Goal: Contribute content: Add original content to the website for others to see

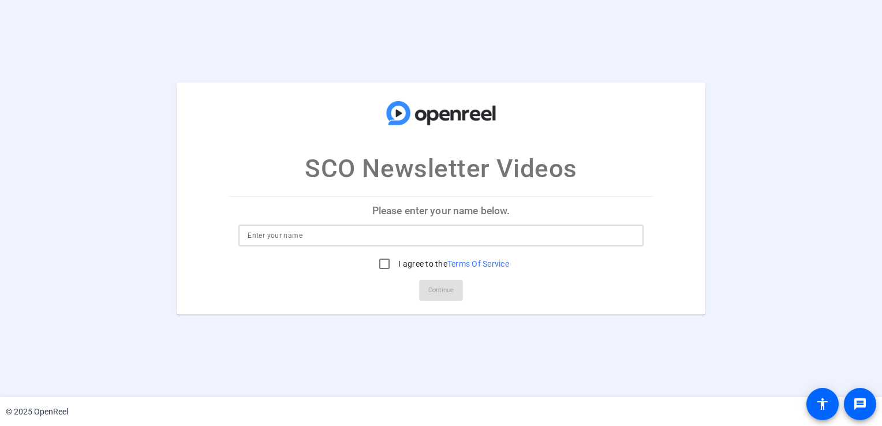
click at [272, 241] on input at bounding box center [441, 236] width 386 height 14
type input "[PERSON_NAME]"
click at [385, 268] on input "I agree to the Terms Of Service" at bounding box center [384, 263] width 23 height 23
checkbox input "true"
click at [450, 293] on span "Continue" at bounding box center [440, 290] width 25 height 17
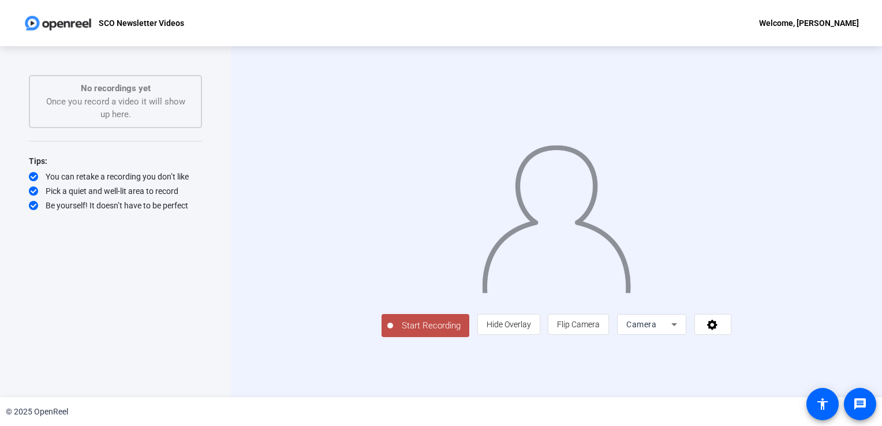
click at [671, 331] on div "Camera" at bounding box center [648, 324] width 45 height 14
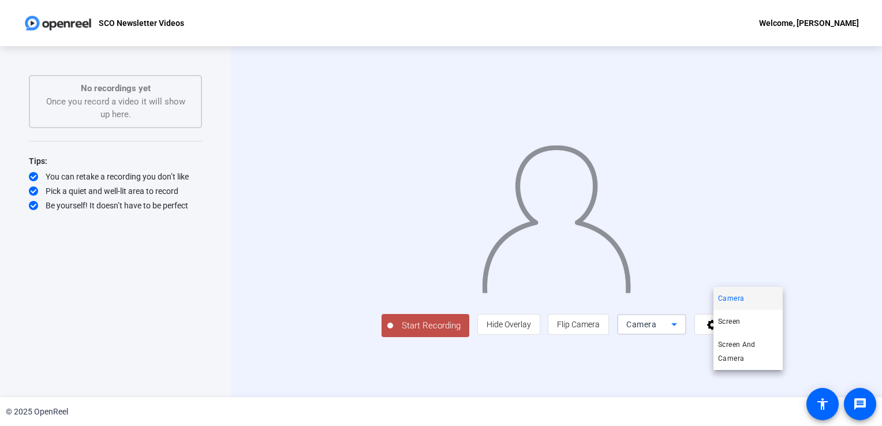
click at [810, 381] on div at bounding box center [441, 213] width 882 height 426
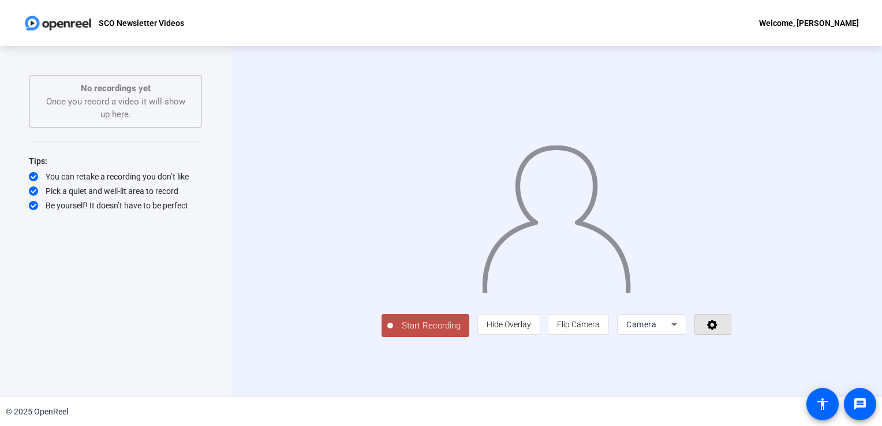
click at [719, 330] on icon at bounding box center [712, 325] width 13 height 12
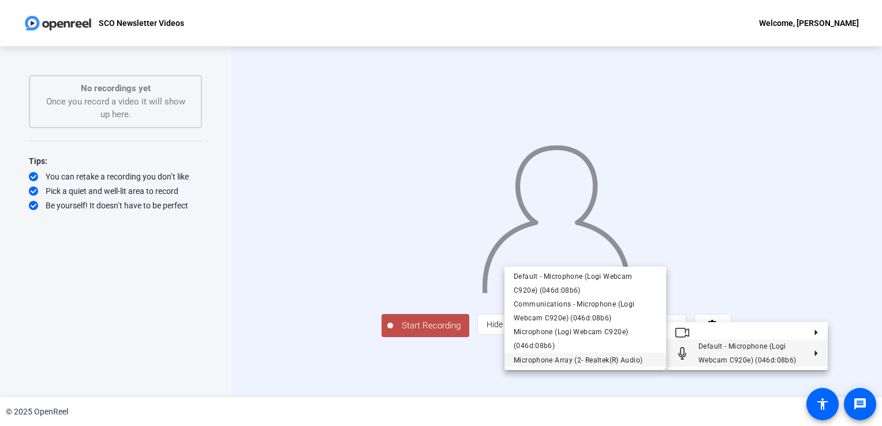
click at [620, 362] on span "Microphone Array (2- Realtek(R) Audio)" at bounding box center [578, 360] width 129 height 8
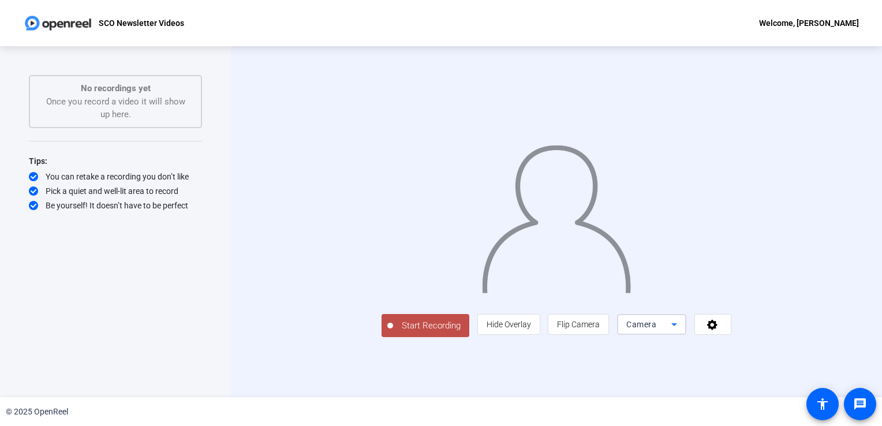
click at [671, 331] on div "Camera" at bounding box center [648, 324] width 45 height 14
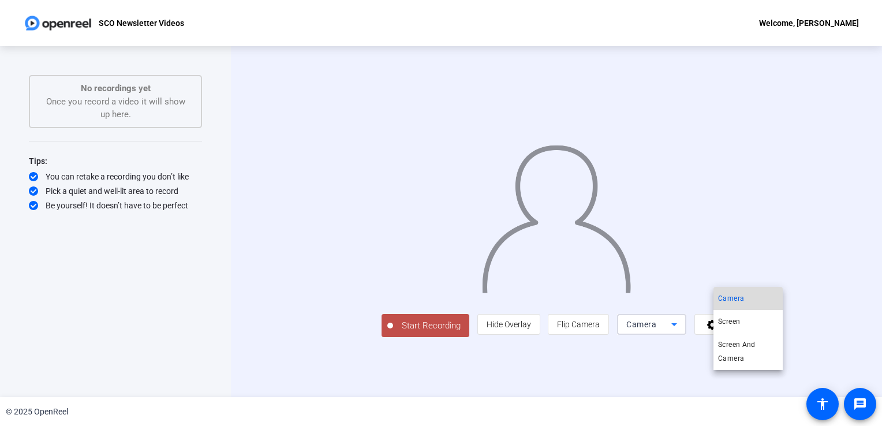
click at [744, 299] on mat-option "Camera" at bounding box center [747, 298] width 69 height 23
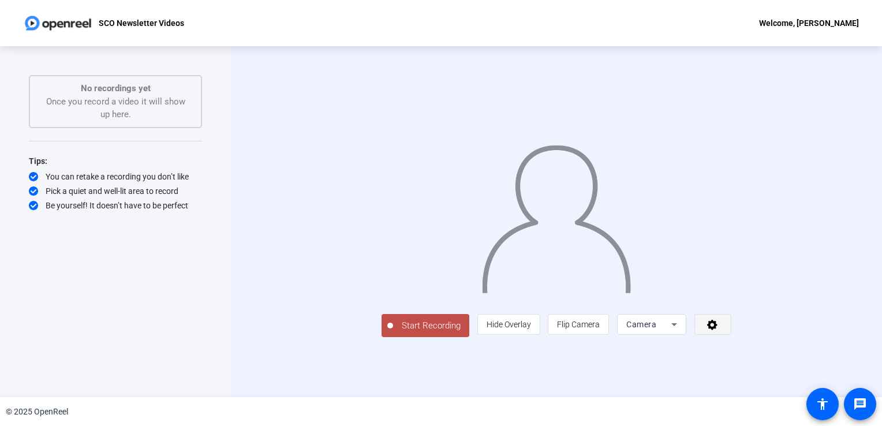
click at [719, 330] on icon at bounding box center [712, 325] width 13 height 12
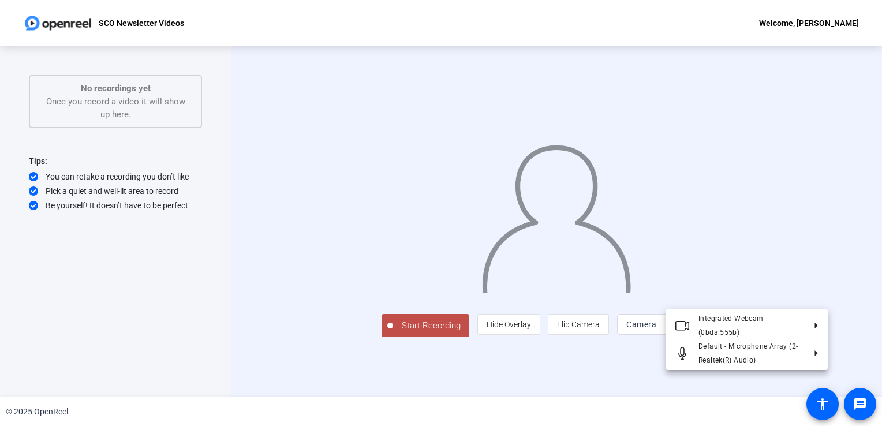
drag, startPoint x: 422, startPoint y: 299, endPoint x: 208, endPoint y: 327, distance: 216.0
click at [208, 327] on div at bounding box center [441, 213] width 882 height 426
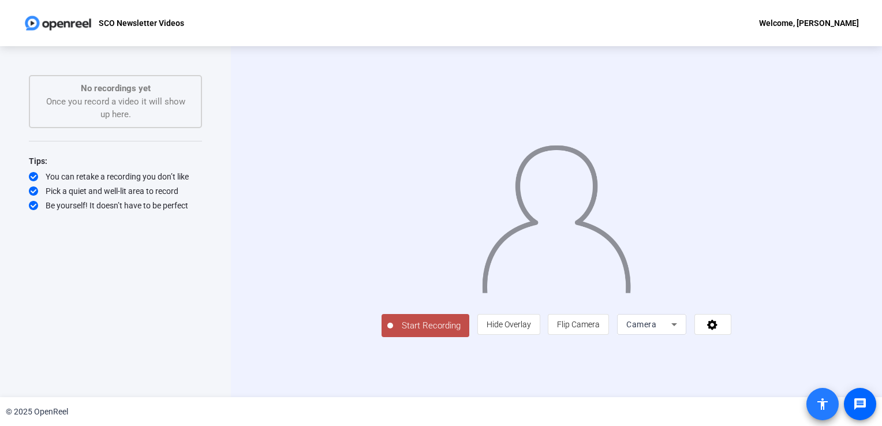
click at [821, 411] on span at bounding box center [822, 404] width 28 height 28
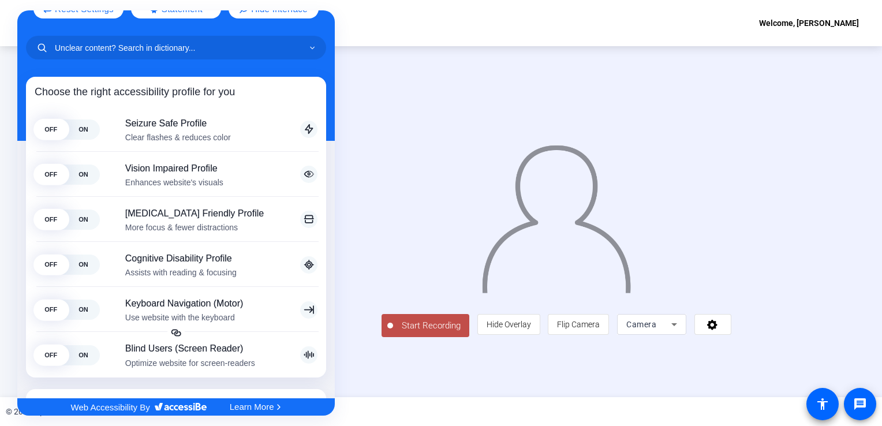
scroll to position [60, 0]
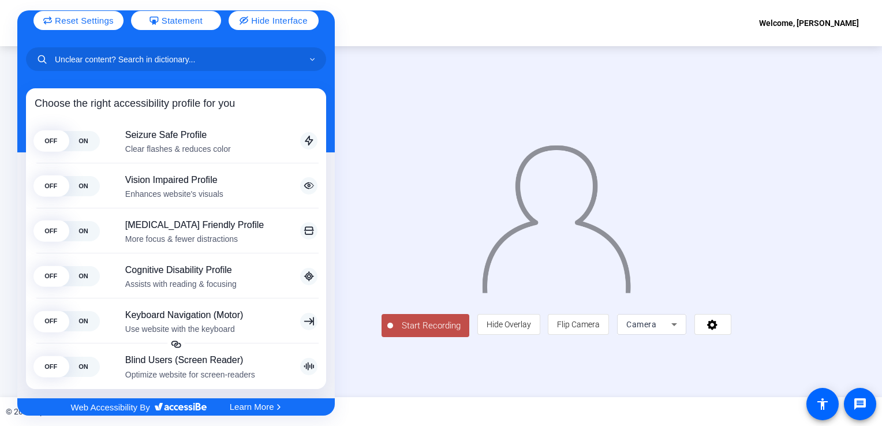
click at [727, 409] on div at bounding box center [441, 213] width 882 height 426
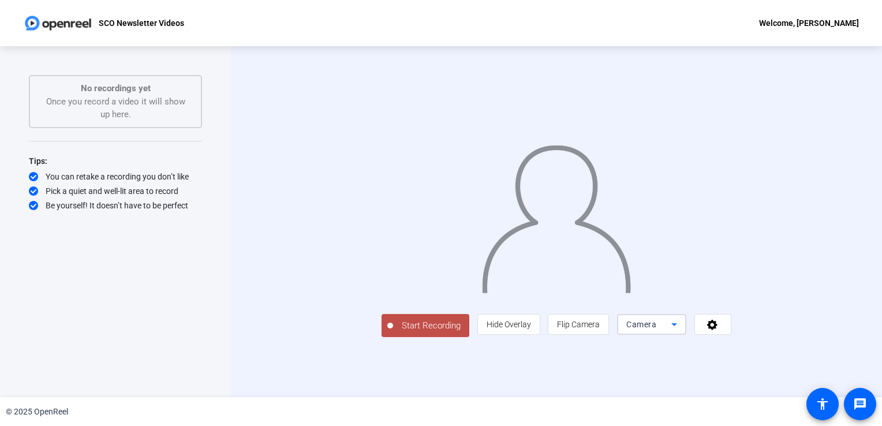
click at [656, 329] on span "Camera" at bounding box center [641, 324] width 30 height 9
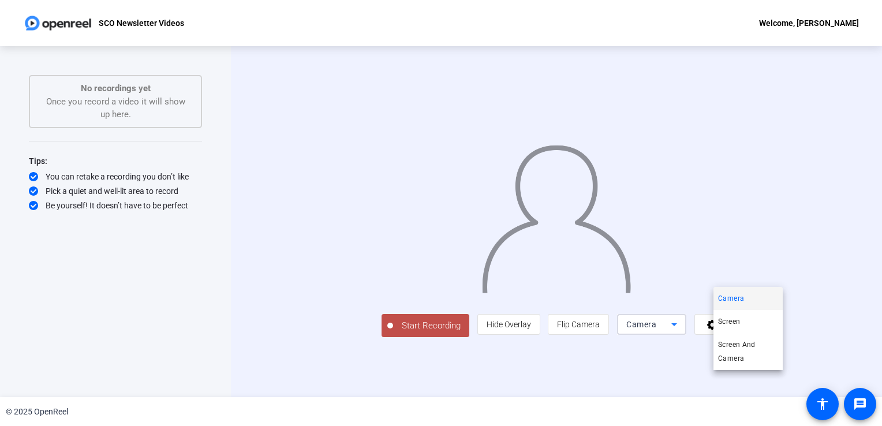
click at [464, 373] on div at bounding box center [441, 213] width 882 height 426
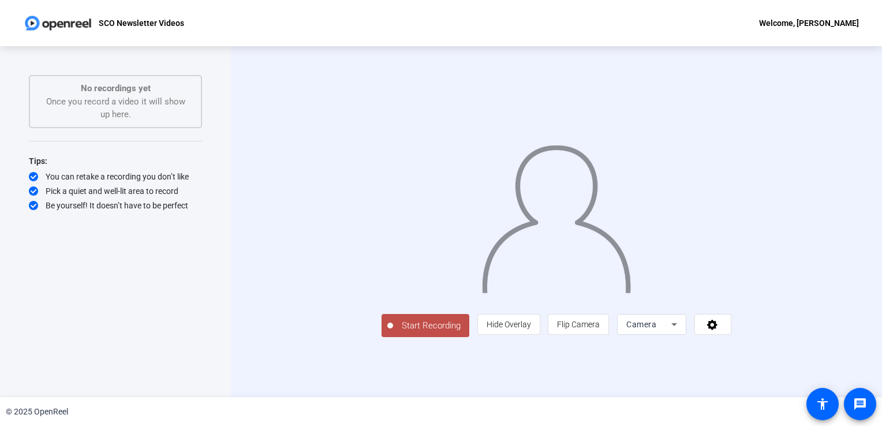
click at [393, 332] on span "Start Recording" at bounding box center [431, 325] width 76 height 13
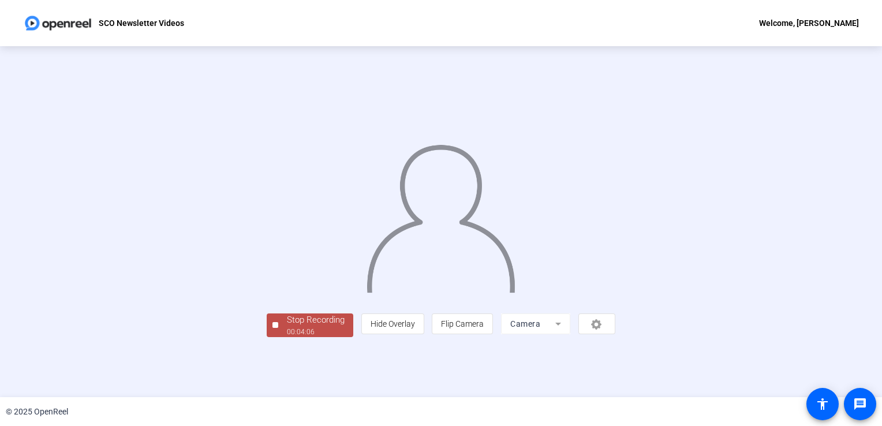
scroll to position [32, 0]
click at [287, 337] on div "00:04:12" at bounding box center [316, 332] width 58 height 10
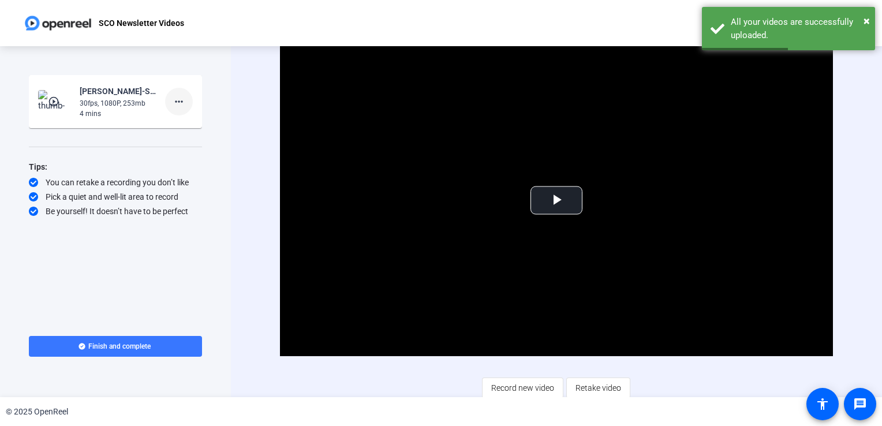
click at [190, 104] on span at bounding box center [179, 102] width 28 height 28
click at [196, 128] on span "Delete clip" at bounding box center [197, 126] width 46 height 14
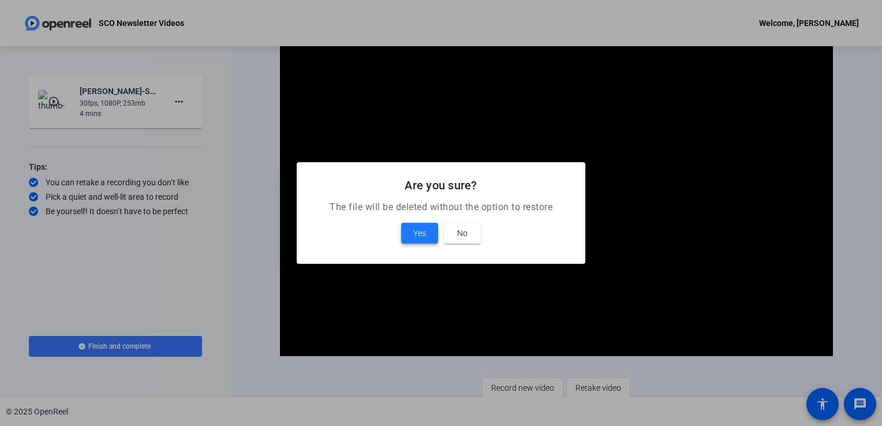
click at [421, 235] on span "Yes" at bounding box center [419, 233] width 13 height 14
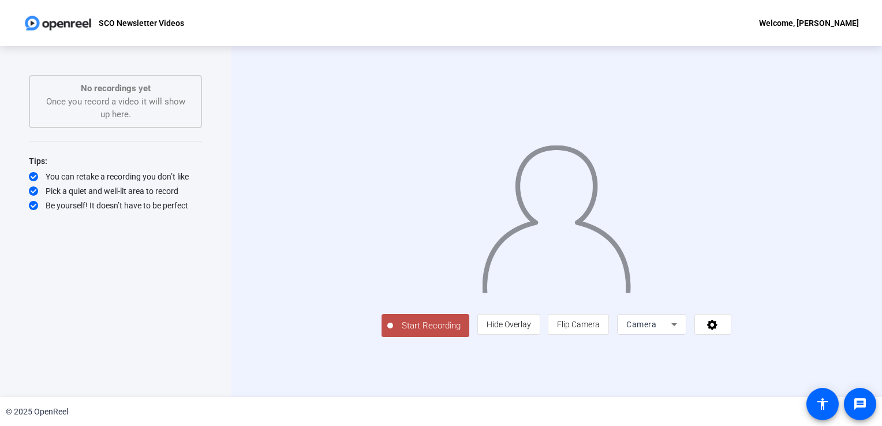
scroll to position [6, 0]
click at [393, 332] on span "Start Recording" at bounding box center [431, 325] width 76 height 13
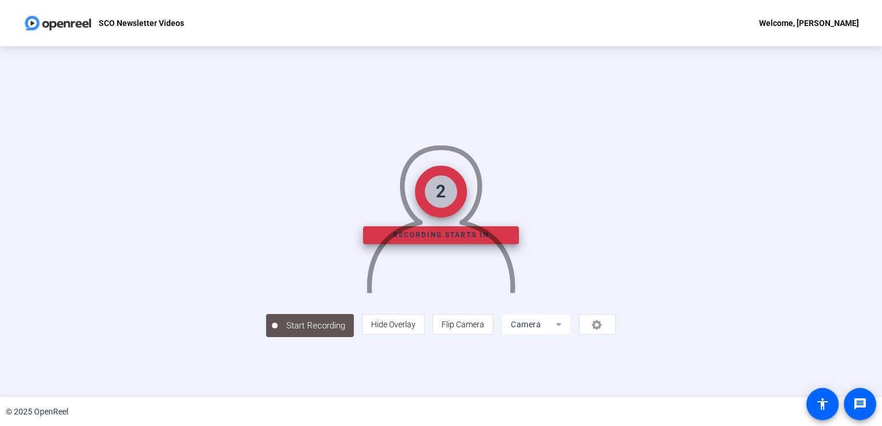
scroll to position [32, 0]
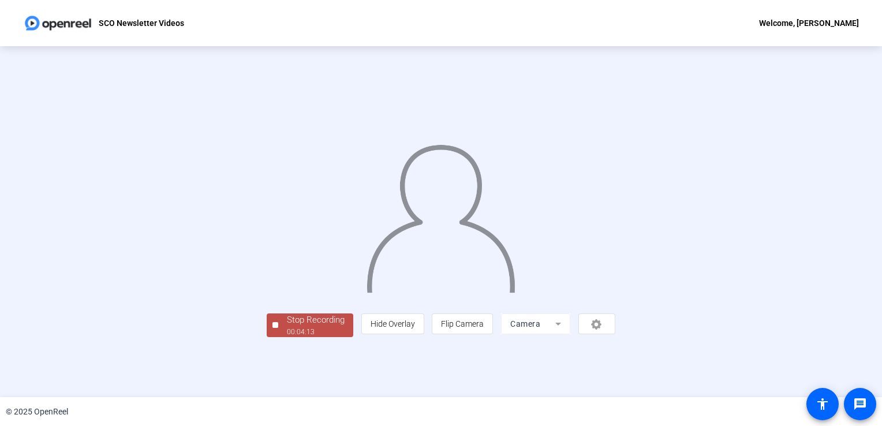
click at [287, 327] on div "Stop Recording" at bounding box center [316, 319] width 58 height 13
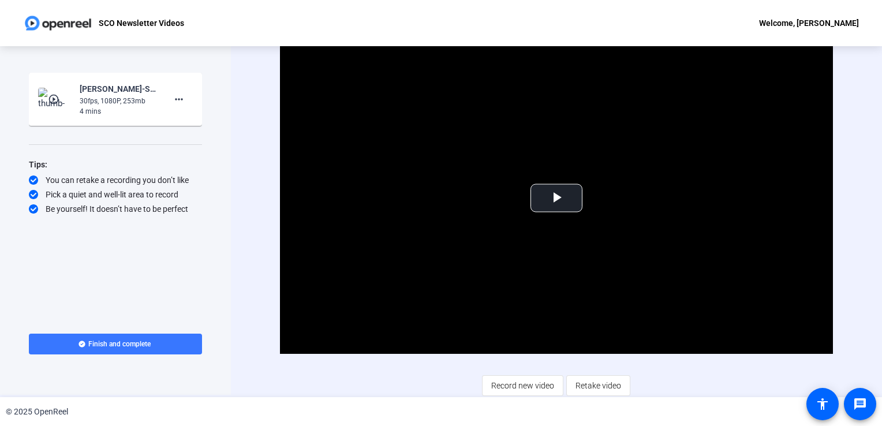
scroll to position [3, 0]
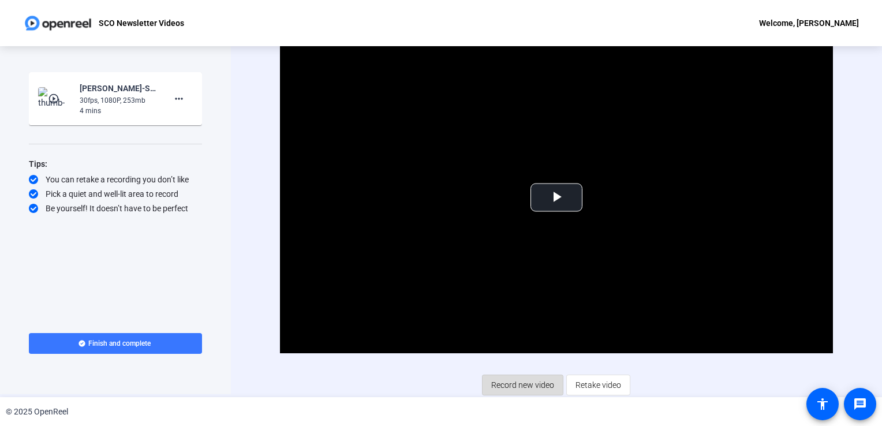
click at [511, 383] on span "Record new video" at bounding box center [522, 385] width 63 height 22
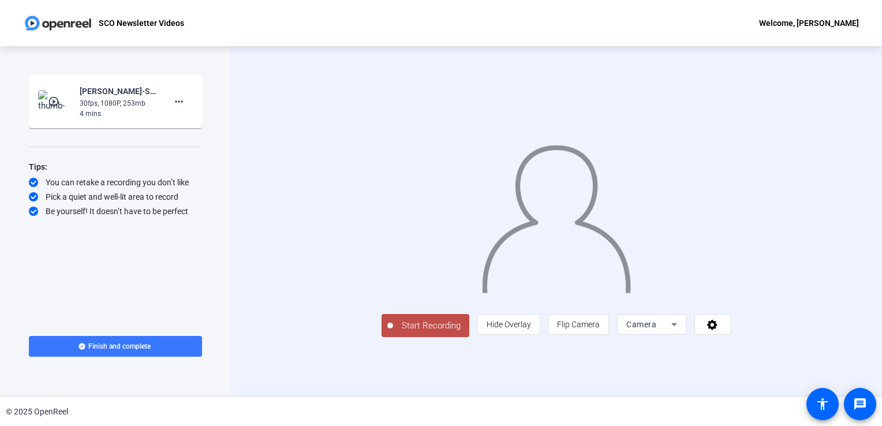
scroll to position [6, 0]
click at [393, 332] on span "Start Recording" at bounding box center [431, 325] width 76 height 13
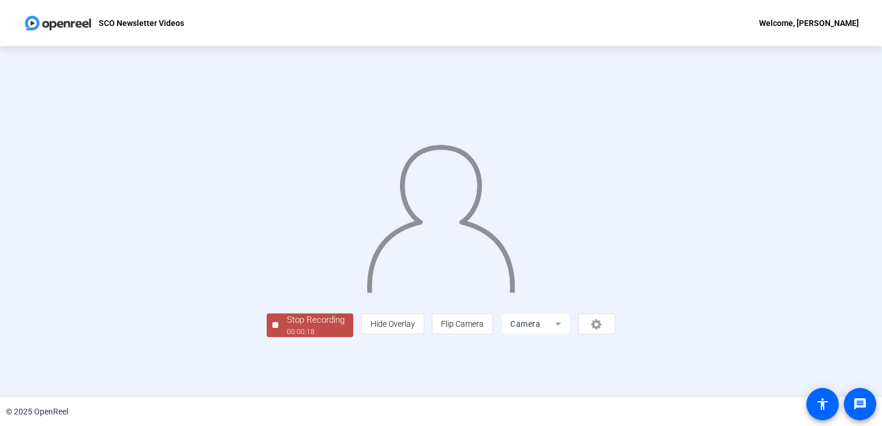
scroll to position [32, 0]
click at [287, 327] on div "Stop Recording" at bounding box center [316, 319] width 58 height 13
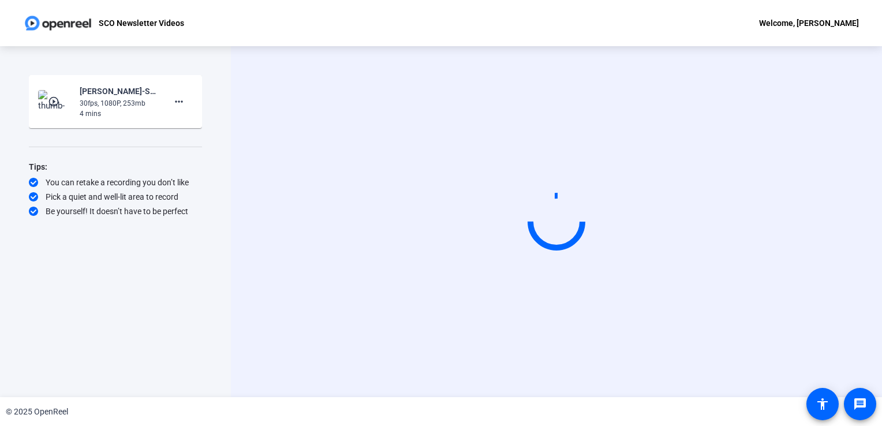
scroll to position [0, 0]
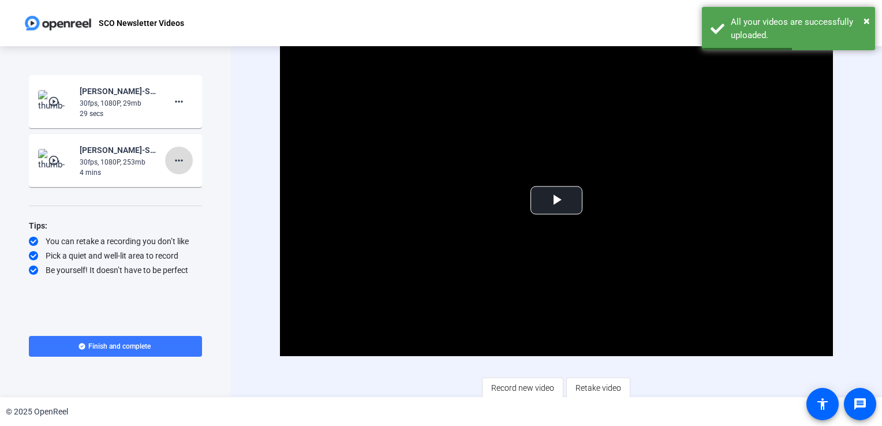
click at [184, 156] on mat-icon "more_horiz" at bounding box center [179, 161] width 14 height 14
click at [199, 181] on span "Delete clip" at bounding box center [197, 185] width 46 height 14
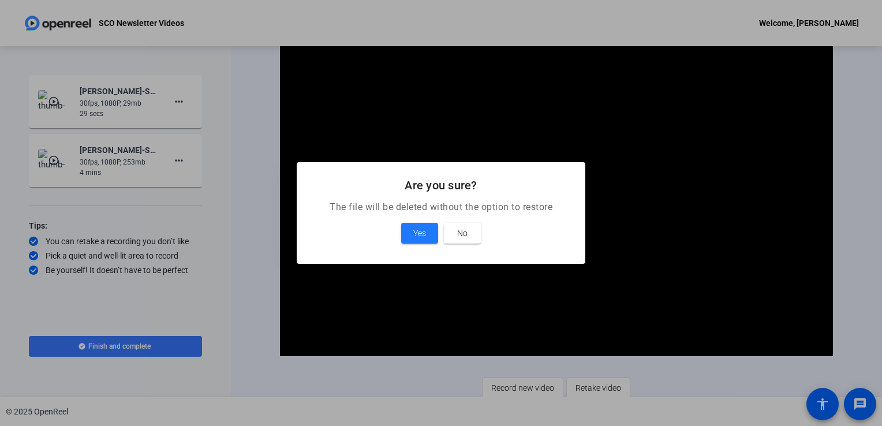
drag, startPoint x: 425, startPoint y: 232, endPoint x: 309, endPoint y: 241, distance: 115.8
click at [424, 232] on span "Yes" at bounding box center [419, 233] width 13 height 14
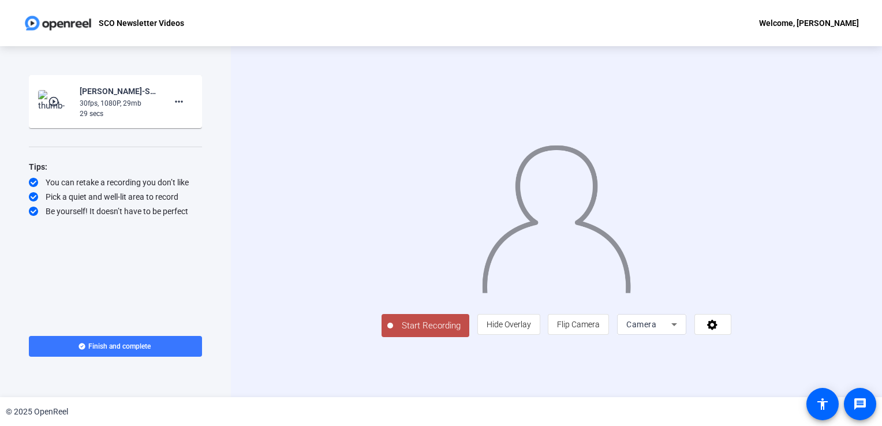
click at [393, 332] on span "Start Recording" at bounding box center [431, 325] width 76 height 13
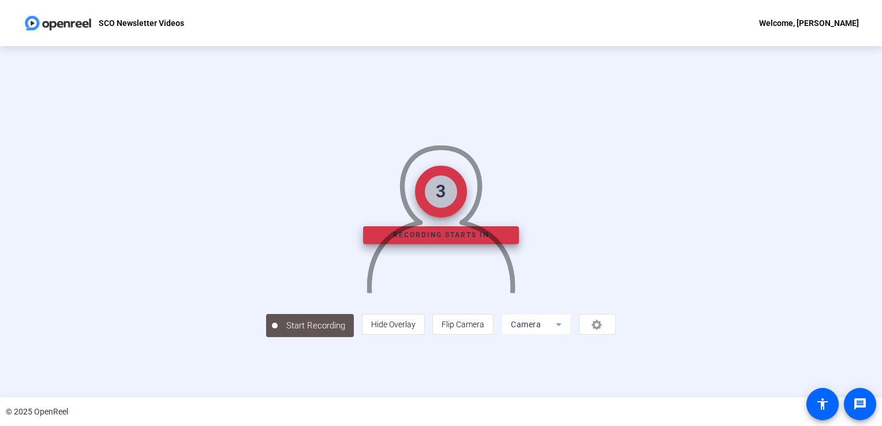
scroll to position [32, 0]
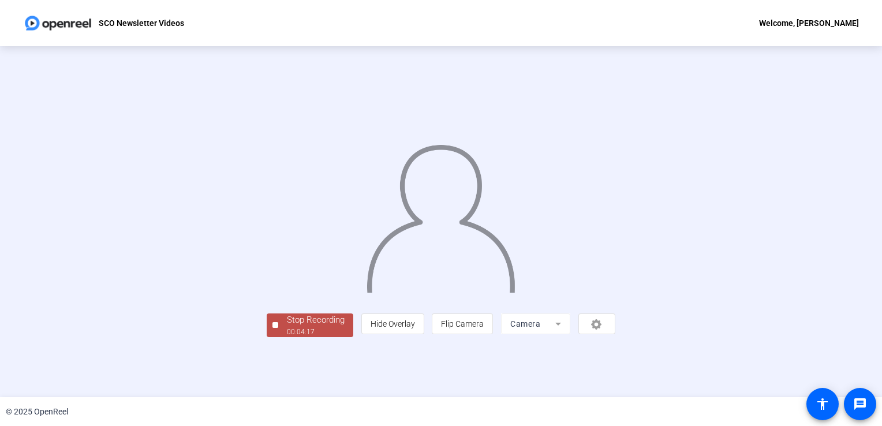
click at [287, 327] on div "Stop Recording" at bounding box center [316, 319] width 58 height 13
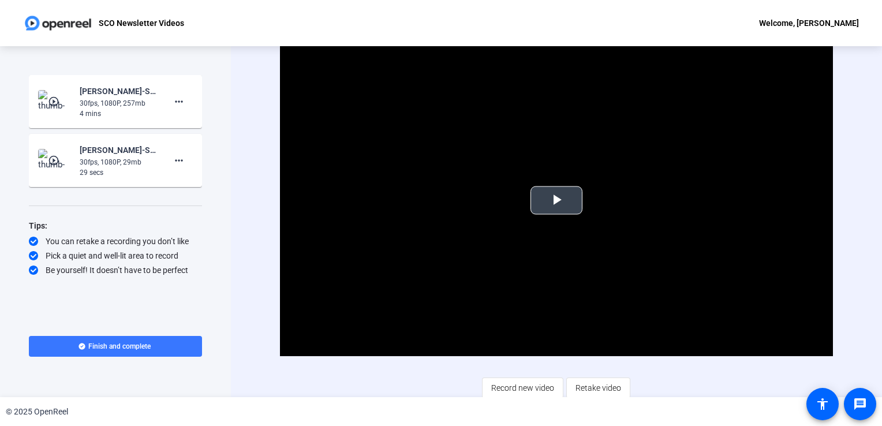
scroll to position [0, 0]
click at [54, 160] on mat-icon "play_circle_outline" at bounding box center [55, 161] width 14 height 12
click at [556, 200] on span "Video Player" at bounding box center [556, 200] width 0 height 0
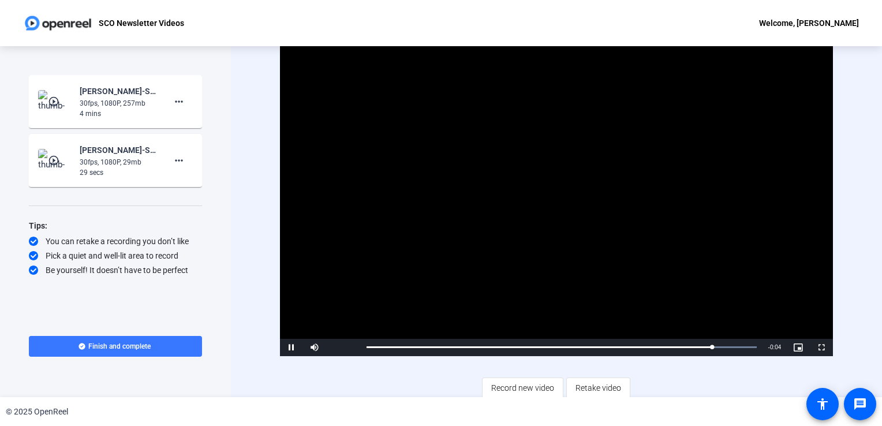
scroll to position [3, 0]
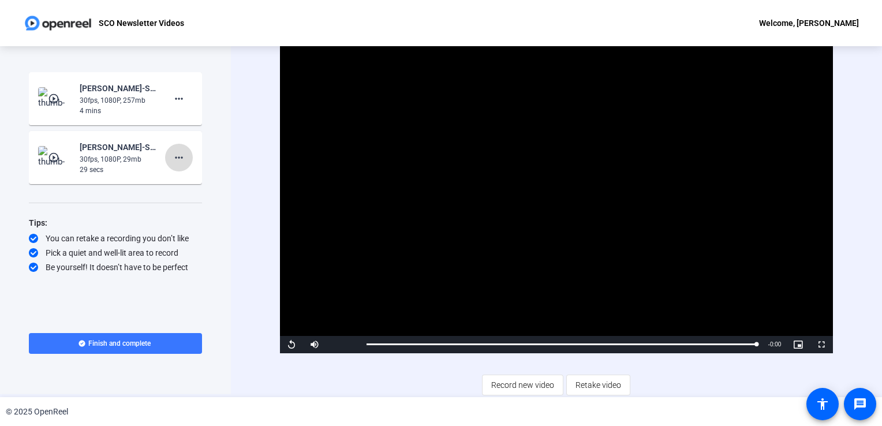
click at [179, 156] on mat-icon "more_horiz" at bounding box center [179, 158] width 14 height 14
click at [192, 181] on span "Delete clip" at bounding box center [197, 181] width 46 height 14
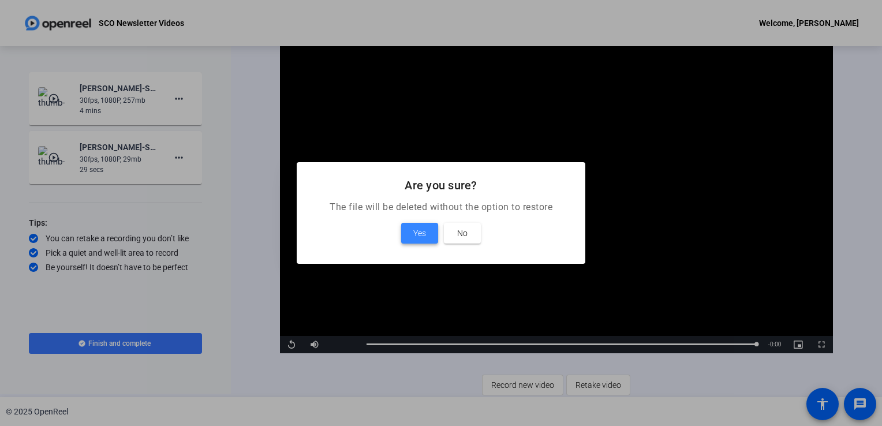
click at [422, 232] on span "Yes" at bounding box center [419, 233] width 13 height 14
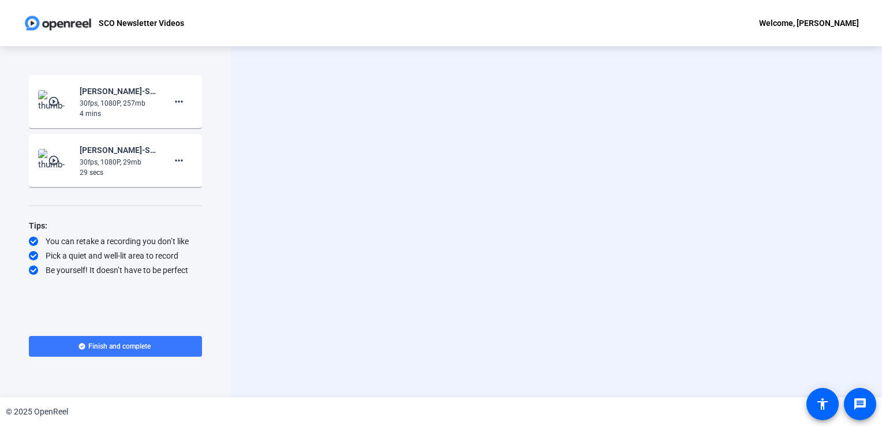
scroll to position [0, 0]
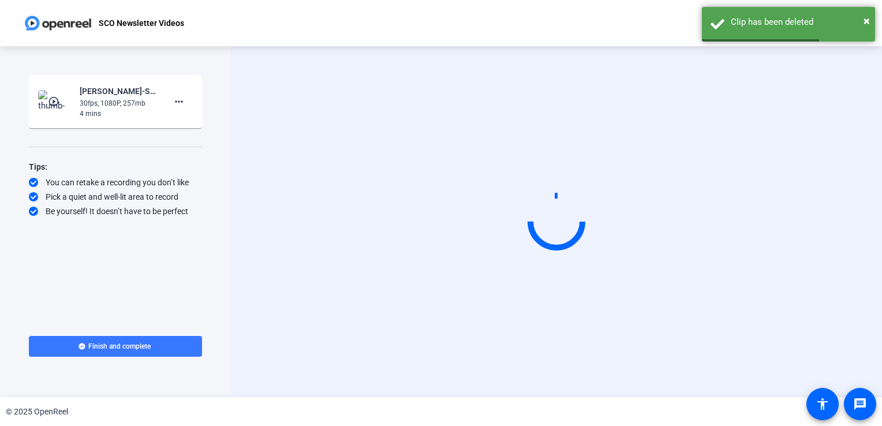
click at [60, 100] on mat-icon "play_circle_outline" at bounding box center [55, 102] width 14 height 12
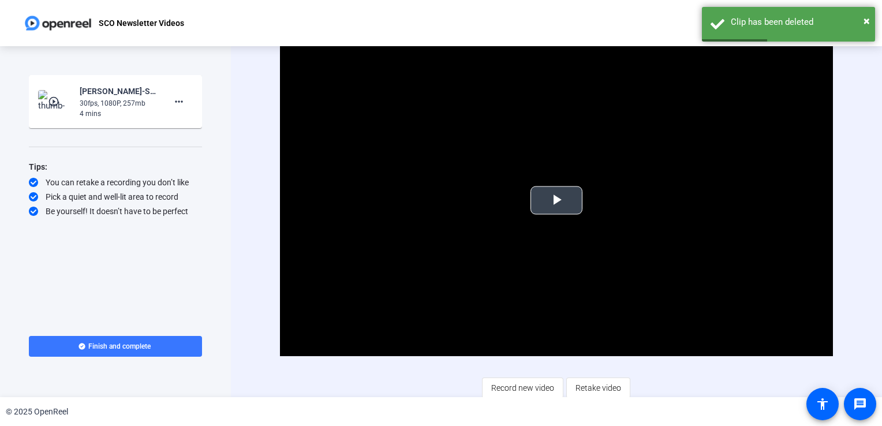
click at [556, 200] on span "Video Player" at bounding box center [556, 200] width 0 height 0
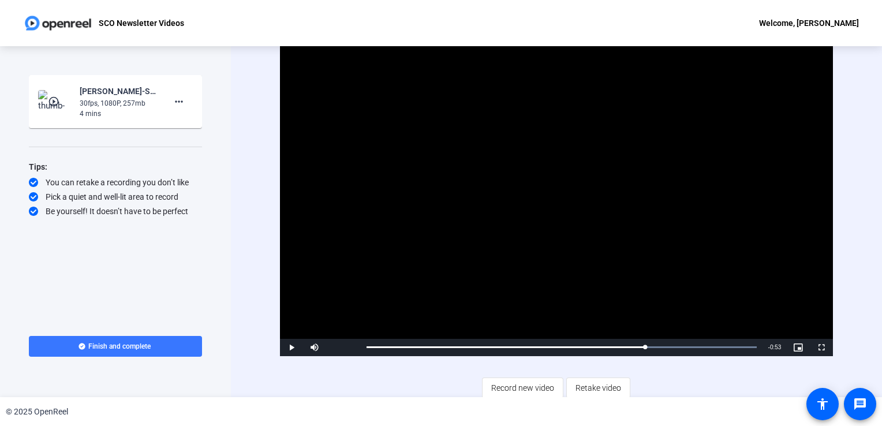
drag, startPoint x: 369, startPoint y: 346, endPoint x: 671, endPoint y: 361, distance: 301.6
click at [671, 361] on div "Video Player is loading. Play Video Play Mute Current Time 3:04 / Duration 4:17…" at bounding box center [556, 222] width 553 height 354
click at [287, 347] on span "Video Player" at bounding box center [291, 347] width 23 height 0
click at [727, 346] on div "Loaded : 100.00% 4:01 4:01" at bounding box center [561, 347] width 390 height 3
click at [291, 347] on span "Video Player" at bounding box center [291, 347] width 23 height 0
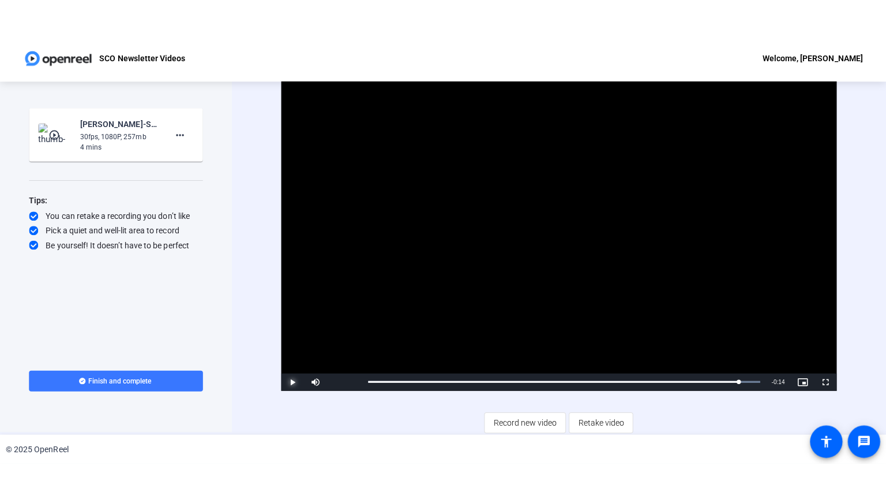
scroll to position [3, 0]
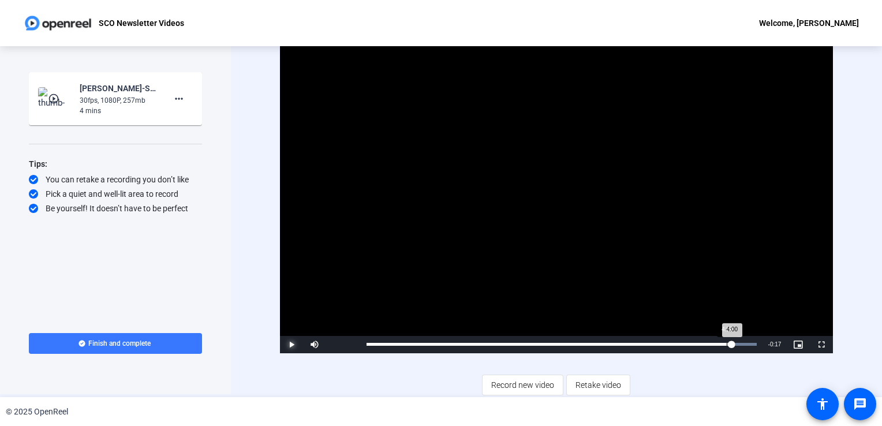
click at [725, 343] on div "4:00" at bounding box center [548, 344] width 365 height 3
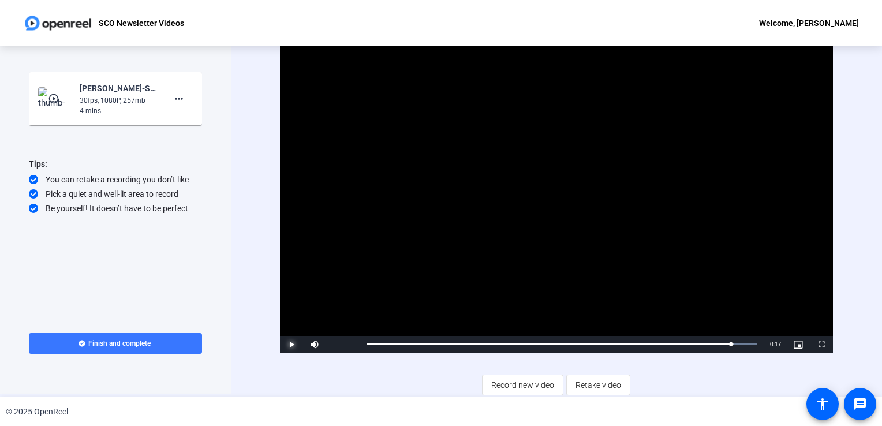
click at [290, 345] on span "Video Player" at bounding box center [291, 345] width 23 height 0
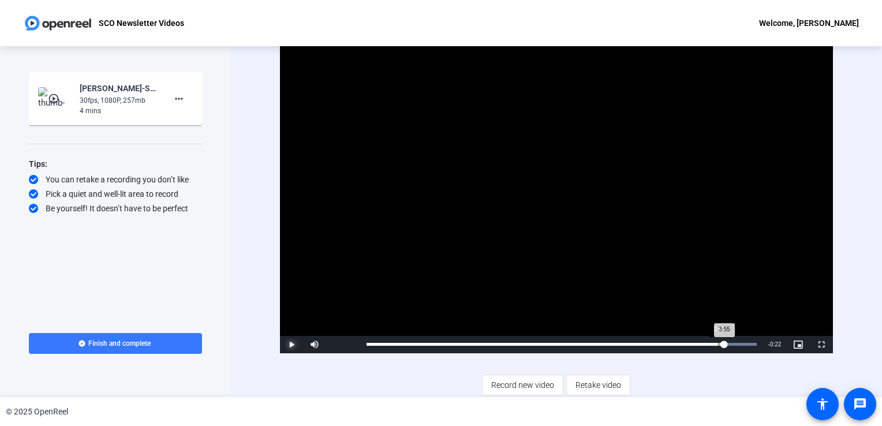
drag, startPoint x: 729, startPoint y: 340, endPoint x: 718, endPoint y: 341, distance: 11.6
click at [718, 343] on div "3:55" at bounding box center [545, 344] width 358 height 3
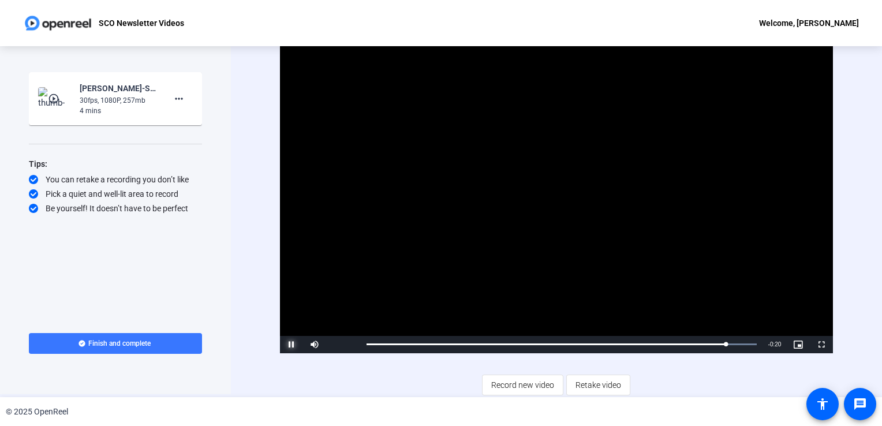
click at [289, 345] on span "Video Player" at bounding box center [291, 345] width 23 height 0
click at [821, 345] on span "Video Player" at bounding box center [821, 345] width 23 height 0
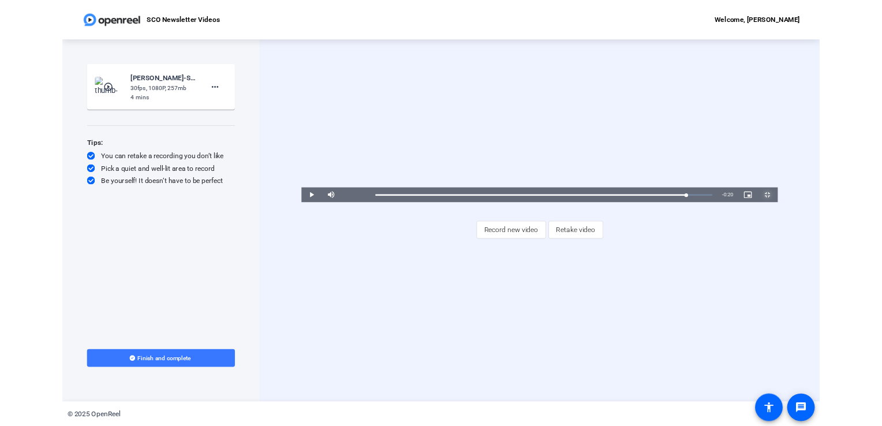
scroll to position [0, 0]
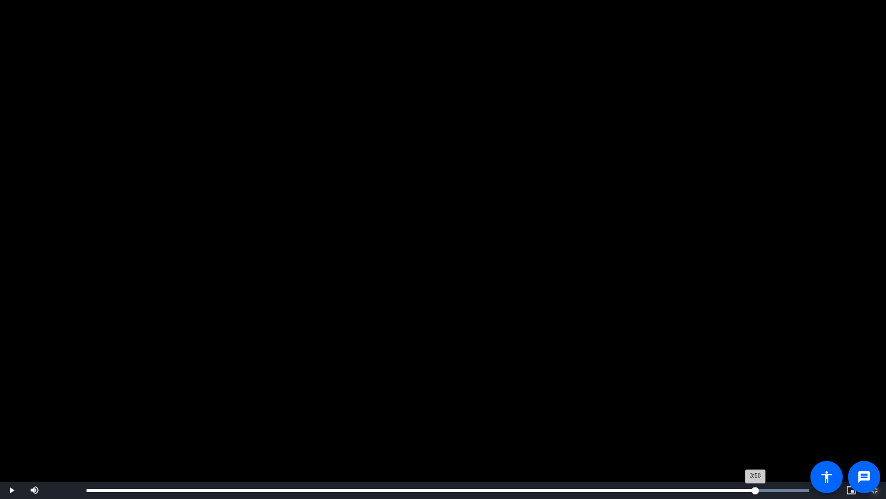
click at [755, 425] on div "3:58" at bounding box center [421, 490] width 669 height 3
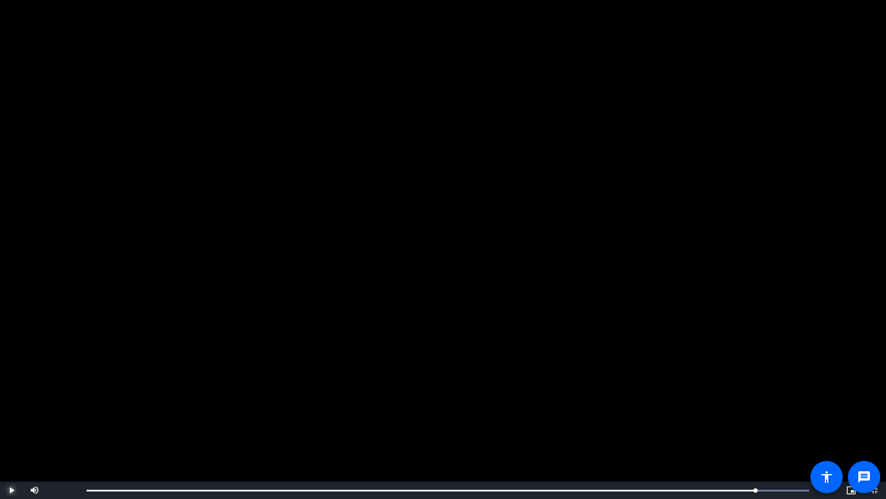
click at [8, 425] on span "Video Player" at bounding box center [11, 490] width 23 height 0
click at [9, 425] on span "Video Player" at bounding box center [11, 490] width 23 height 0
click at [873, 425] on span "Video Player" at bounding box center [874, 490] width 23 height 0
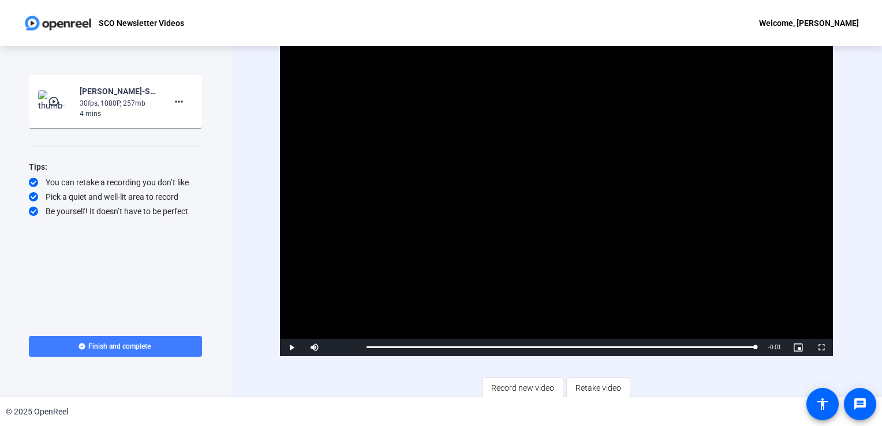
click at [121, 344] on span "Finish and complete" at bounding box center [119, 346] width 62 height 9
